Goal: Navigation & Orientation: Find specific page/section

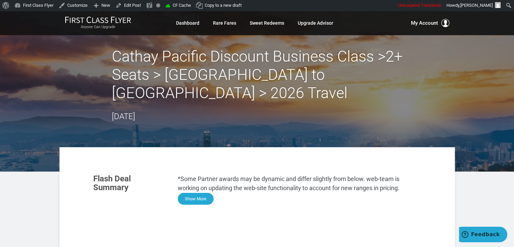
click at [204, 198] on button "Show More" at bounding box center [196, 199] width 36 height 12
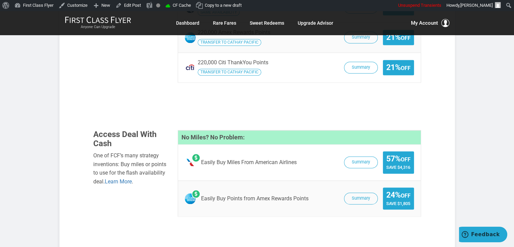
scroll to position [1014, 0]
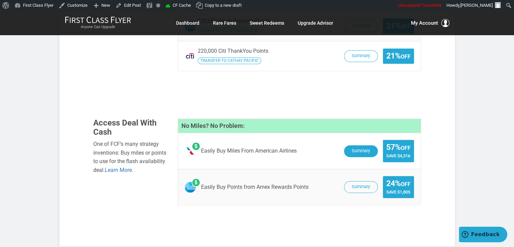
click at [367, 145] on button "Summary" at bounding box center [361, 151] width 34 height 12
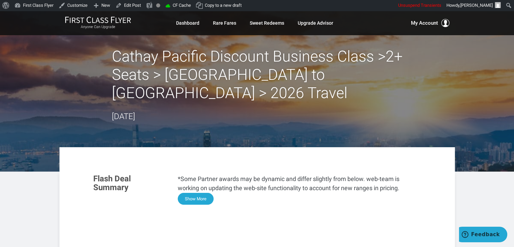
click at [197, 196] on button "Show More" at bounding box center [196, 199] width 36 height 12
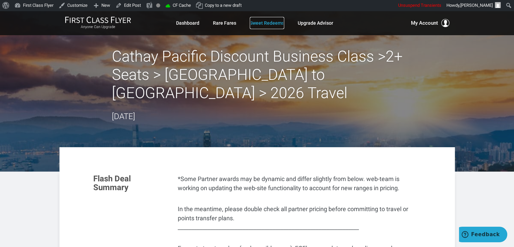
click at [268, 23] on link "Sweet Redeems" at bounding box center [267, 23] width 34 height 12
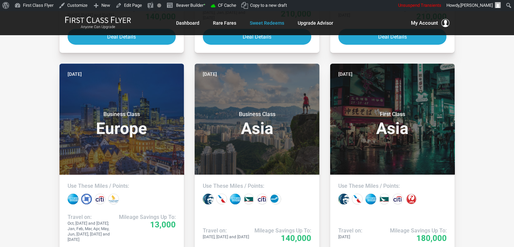
scroll to position [339, 0]
